Goal: Task Accomplishment & Management: Complete application form

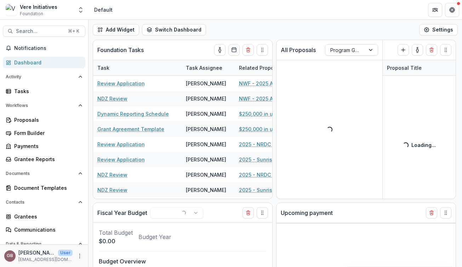
select select "**********"
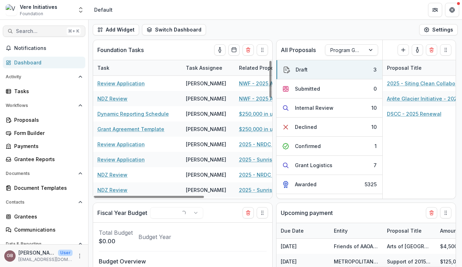
click at [39, 32] on span "Search..." at bounding box center [40, 31] width 48 height 6
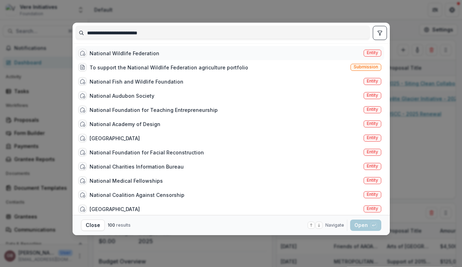
type input "**********"
click at [120, 55] on div "National Wildlife Federation" at bounding box center [125, 53] width 70 height 7
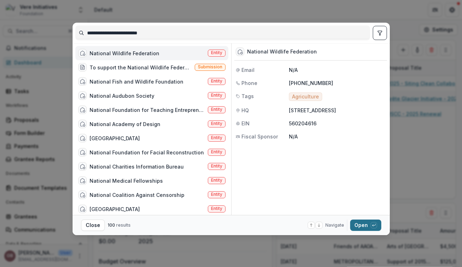
click at [368, 224] on button "Open with enter key" at bounding box center [365, 225] width 31 height 11
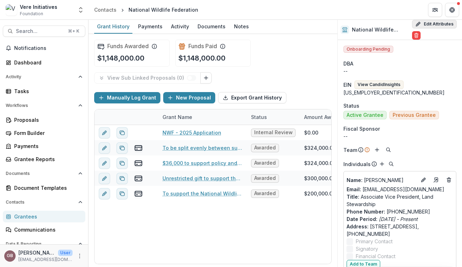
click at [424, 22] on button "Edit Attributes" at bounding box center [434, 24] width 45 height 8
select select
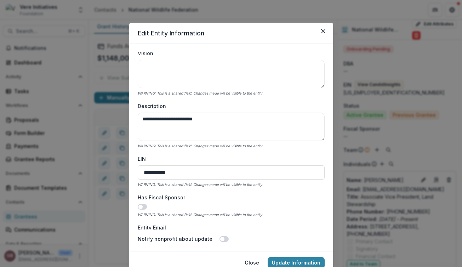
scroll to position [175, 0]
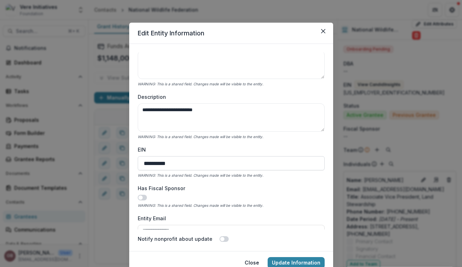
drag, startPoint x: 189, startPoint y: 158, endPoint x: 197, endPoint y: 168, distance: 12.5
click at [197, 168] on input "**********" at bounding box center [231, 163] width 187 height 14
paste input
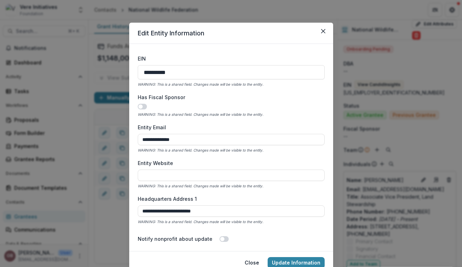
scroll to position [287, 0]
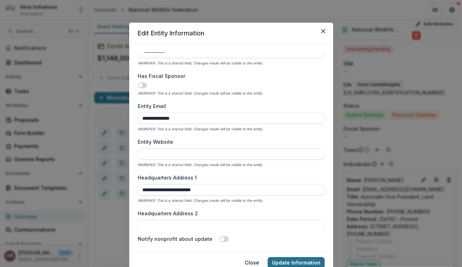
type input "**********"
click at [291, 259] on button "Update Information" at bounding box center [296, 262] width 57 height 11
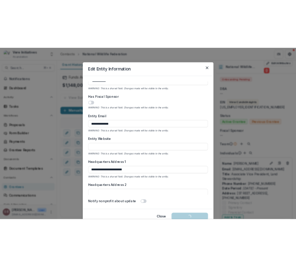
scroll to position [1, 0]
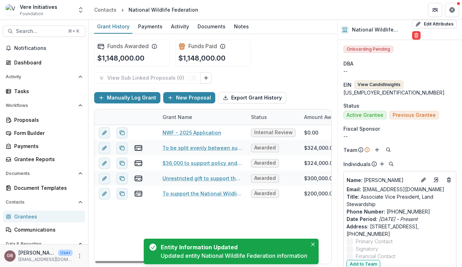
click at [387, 86] on button "View Candid Insights" at bounding box center [378, 84] width 49 height 8
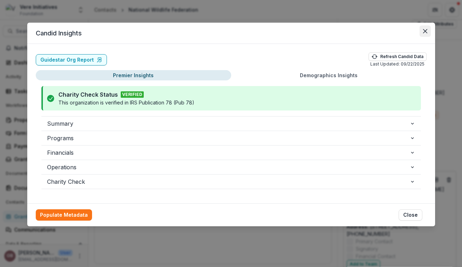
click at [422, 33] on button "Close" at bounding box center [425, 30] width 11 height 11
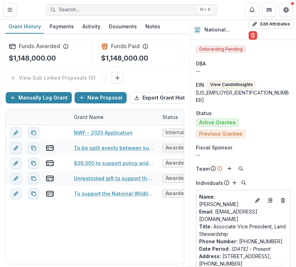
click at [136, 6] on button "Search... ⌘ + K" at bounding box center [131, 9] width 171 height 11
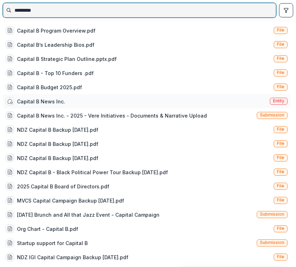
type input "*********"
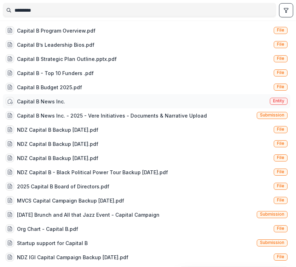
click at [58, 99] on div "Capital B News Inc." at bounding box center [41, 101] width 48 height 7
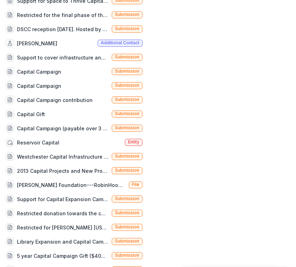
scroll to position [473, 0]
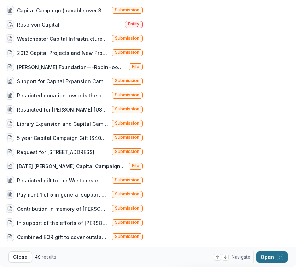
click at [267, 257] on button "Open with enter key" at bounding box center [272, 256] width 31 height 11
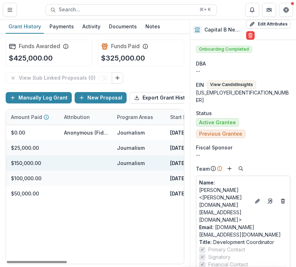
scroll to position [0, 297]
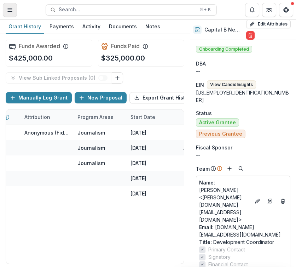
click at [12, 9] on icon "Toggle Menu" at bounding box center [10, 10] width 6 height 6
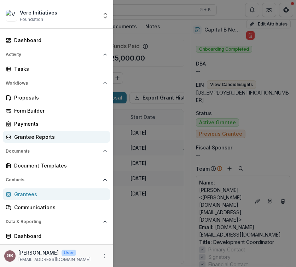
scroll to position [24, 0]
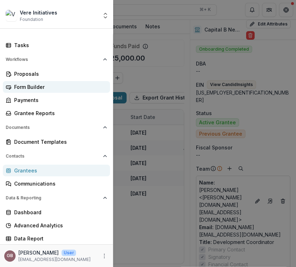
click at [46, 85] on div "Form Builder" at bounding box center [59, 86] width 90 height 7
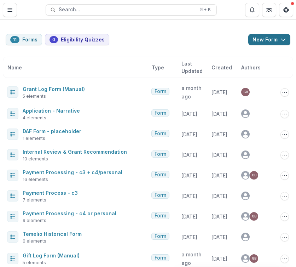
click at [273, 45] on button "New Form" at bounding box center [270, 39] width 42 height 11
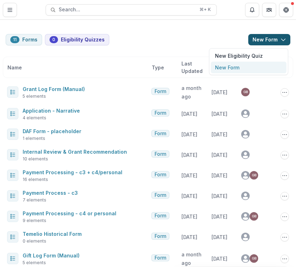
click at [247, 68] on button "New Form" at bounding box center [249, 68] width 76 height 12
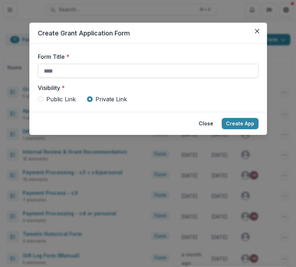
click at [193, 71] on input "Form Title *" at bounding box center [148, 71] width 221 height 14
click at [178, 51] on form "Form Title * Visibility * Public Link Private Link" at bounding box center [148, 78] width 238 height 68
click at [108, 75] on input "Form Title *" at bounding box center [148, 71] width 221 height 14
drag, startPoint x: 103, startPoint y: 72, endPoint x: 35, endPoint y: 72, distance: 68.7
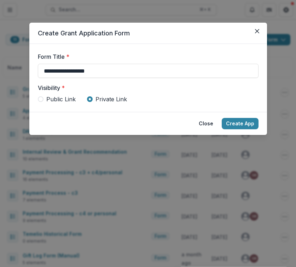
click at [34, 72] on form "**********" at bounding box center [148, 78] width 238 height 68
type input "**********"
click at [235, 126] on button "Create App" at bounding box center [240, 123] width 37 height 11
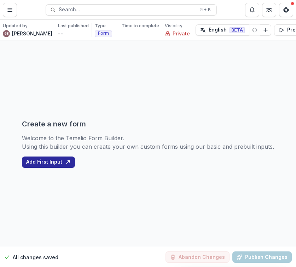
click at [59, 161] on button "Add First Input" at bounding box center [48, 162] width 53 height 11
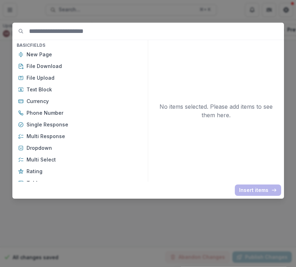
click at [69, 242] on div "Basic Fields New Page File Download File Upload Text Block Currency Phone Numbe…" at bounding box center [148, 133] width 296 height 267
